Goal: Book appointment/travel/reservation

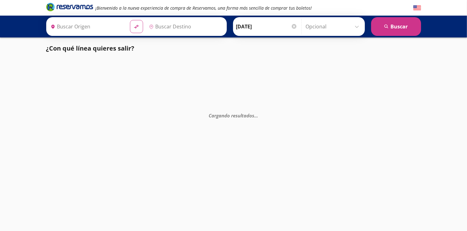
type input "Zihuatanejo, [GEOGRAPHIC_DATA]"
type input "[GEOGRAPHIC_DATA], [GEOGRAPHIC_DATA]"
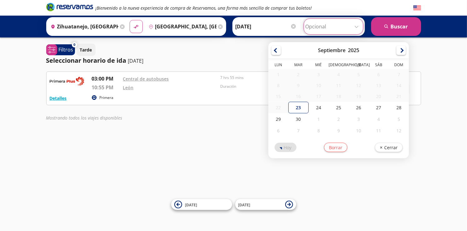
click at [352, 27] on input "Opcional" at bounding box center [333, 27] width 56 height 16
click at [338, 110] on div "25" at bounding box center [338, 108] width 20 height 12
type input "[DATE]"
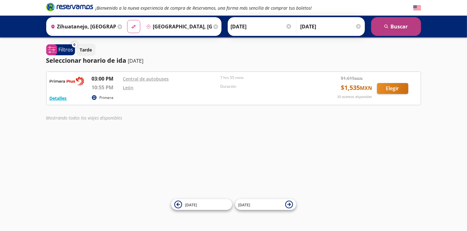
click at [390, 28] on button "search [GEOGRAPHIC_DATA]" at bounding box center [396, 26] width 50 height 19
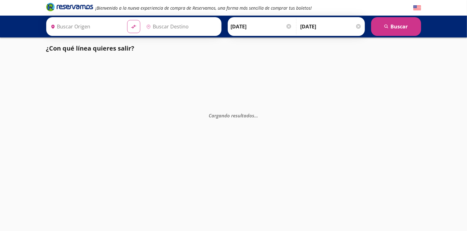
type input "[GEOGRAPHIC_DATA], [GEOGRAPHIC_DATA]"
type input "Zihuatanejo, [GEOGRAPHIC_DATA]"
